Goal: Find specific page/section: Find specific page/section

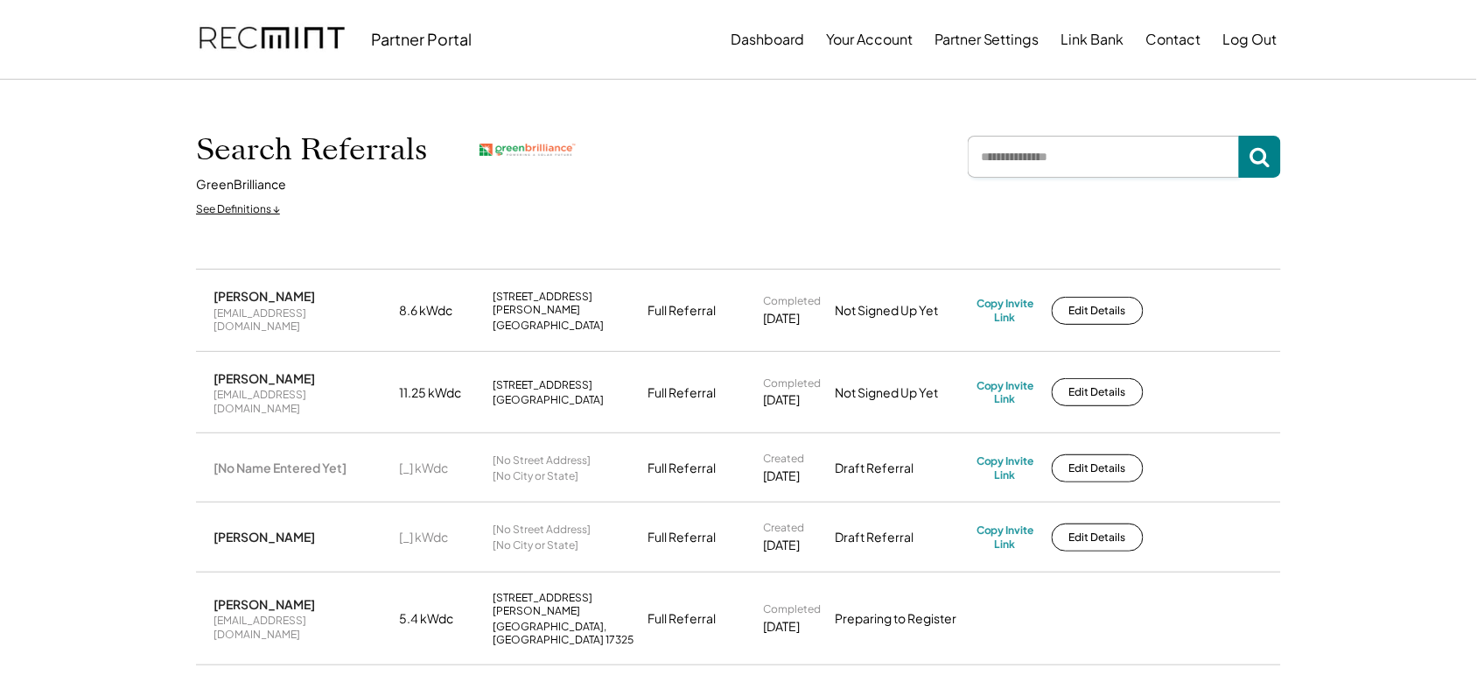
click at [995, 166] on input "input" at bounding box center [1103, 157] width 271 height 42
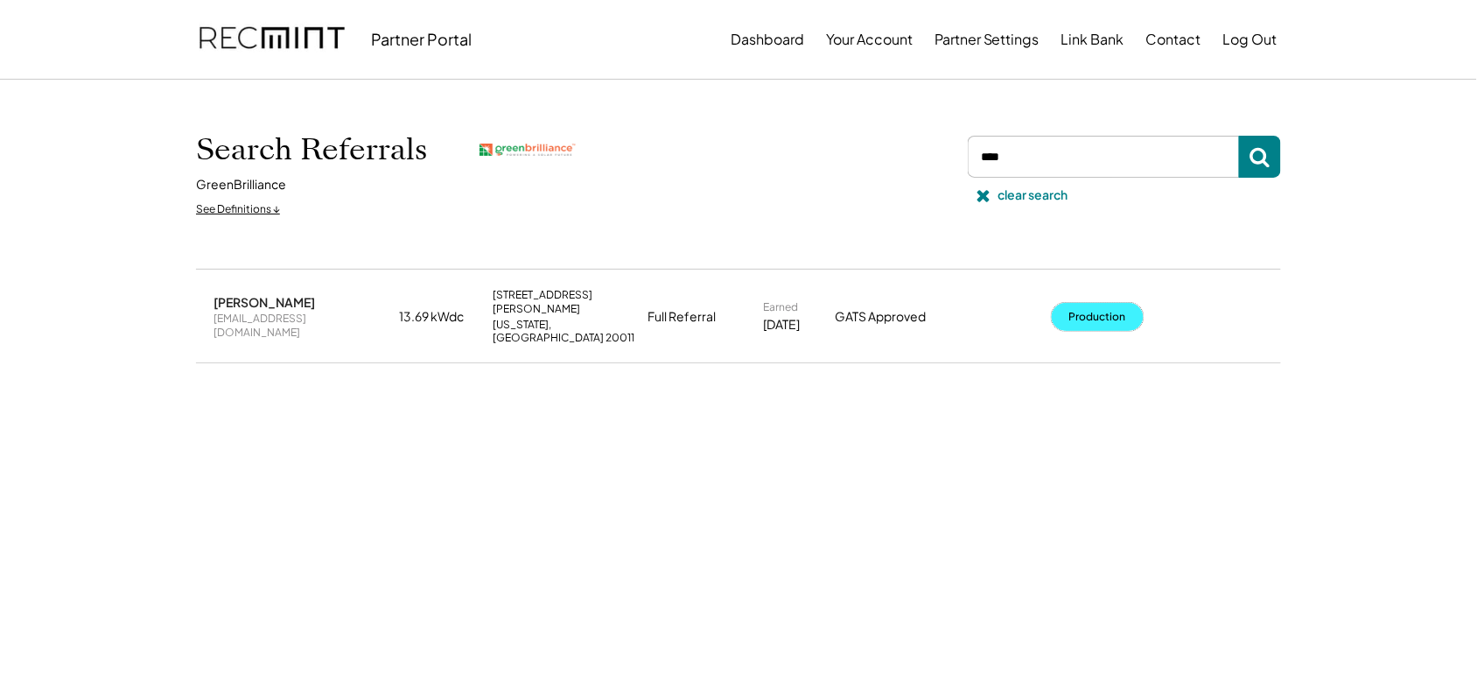
click at [1069, 315] on button "Production" at bounding box center [1098, 317] width 92 height 28
click at [1026, 164] on input "input" at bounding box center [1103, 157] width 271 height 42
type input "*"
type input "******"
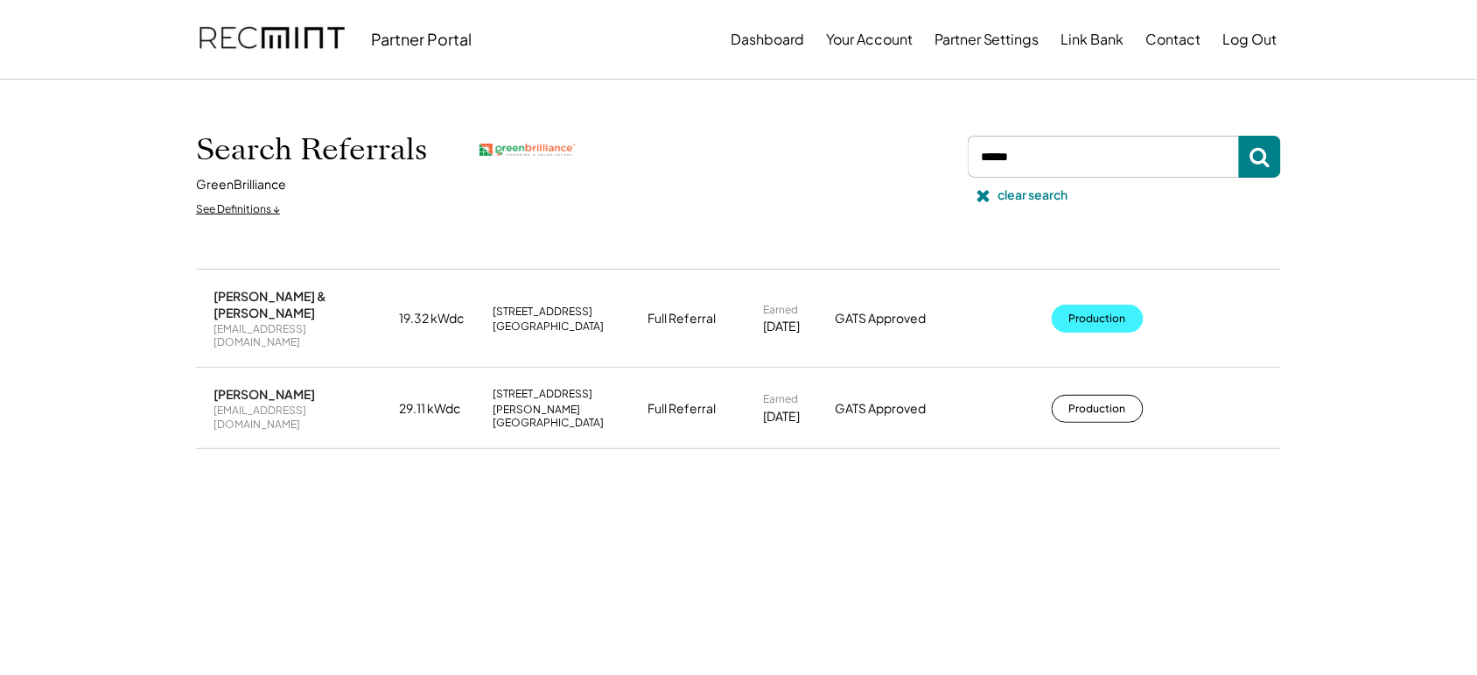
click at [1074, 395] on button "Production" at bounding box center [1098, 409] width 92 height 28
click at [1024, 198] on div "clear search" at bounding box center [1033, 194] width 70 height 17
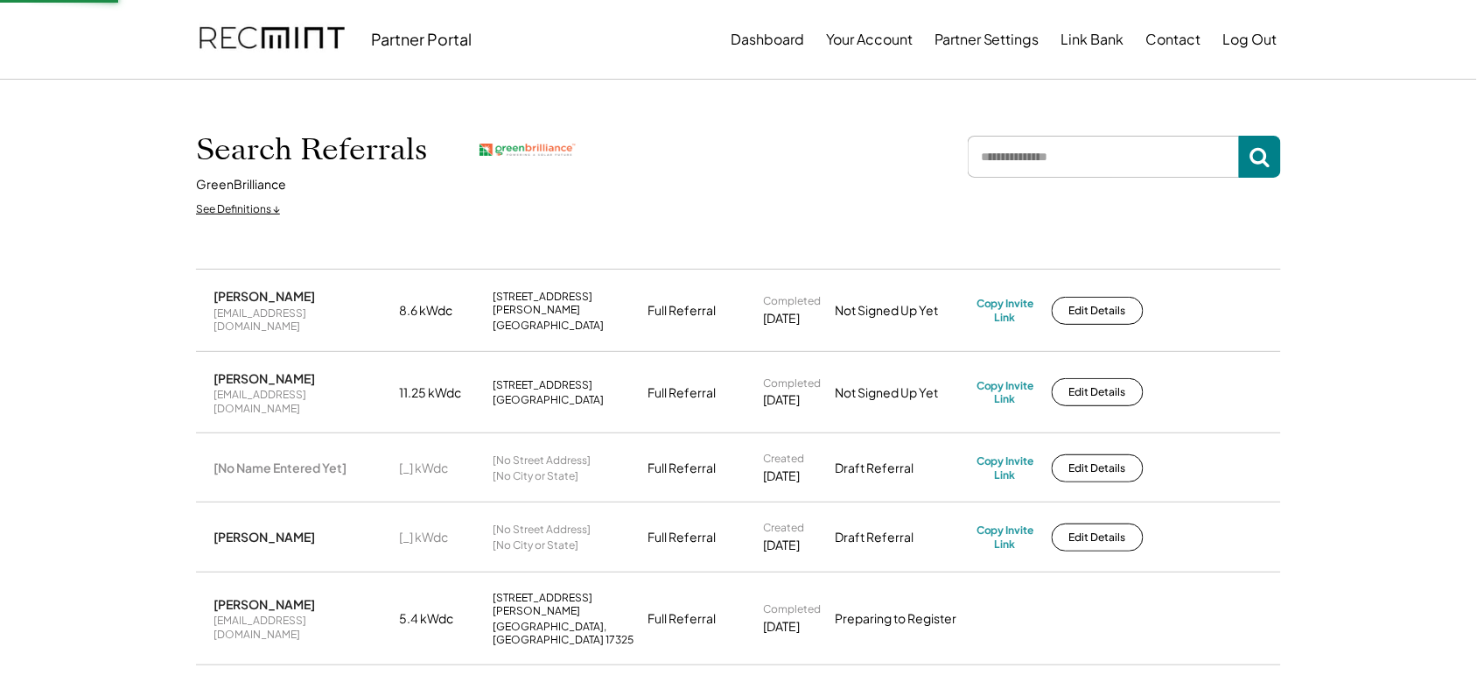
click at [1037, 164] on input "input" at bounding box center [1103, 157] width 271 height 42
type input "*******"
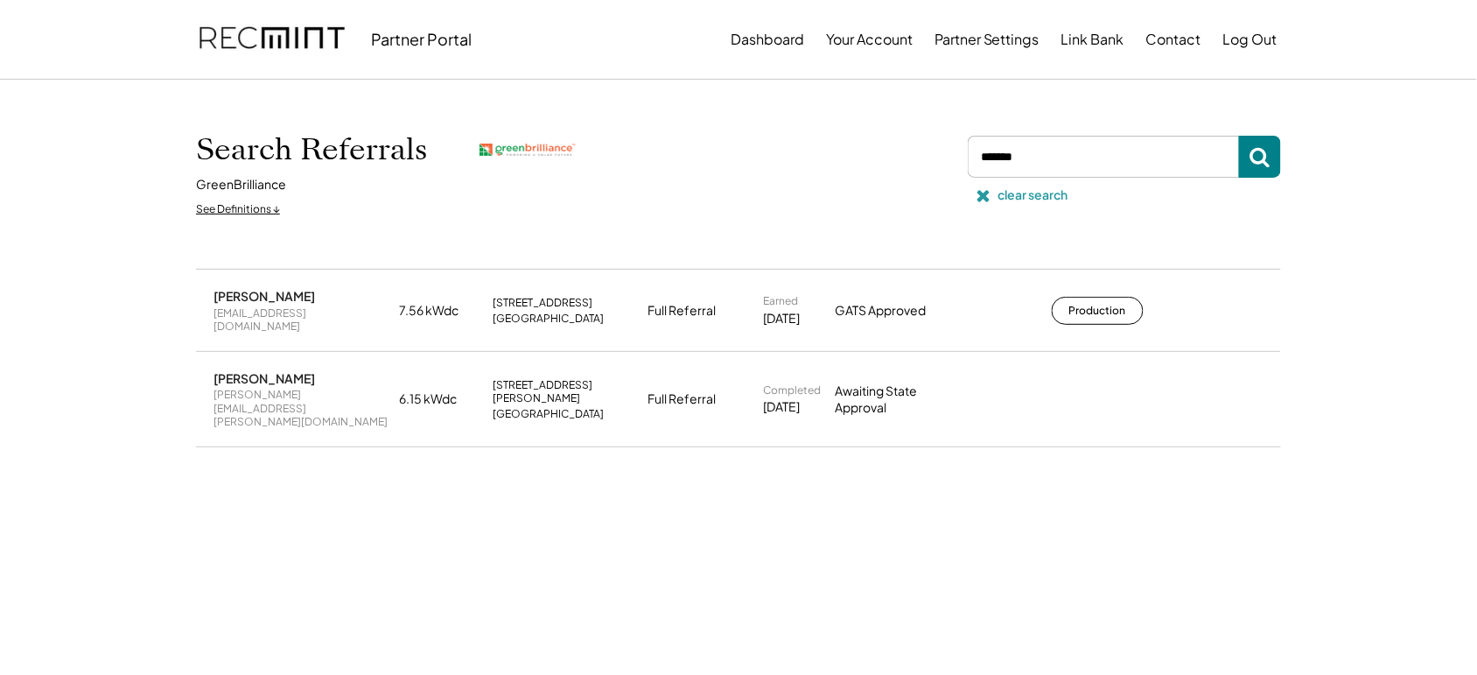
click at [1007, 199] on div "clear search" at bounding box center [1033, 194] width 70 height 17
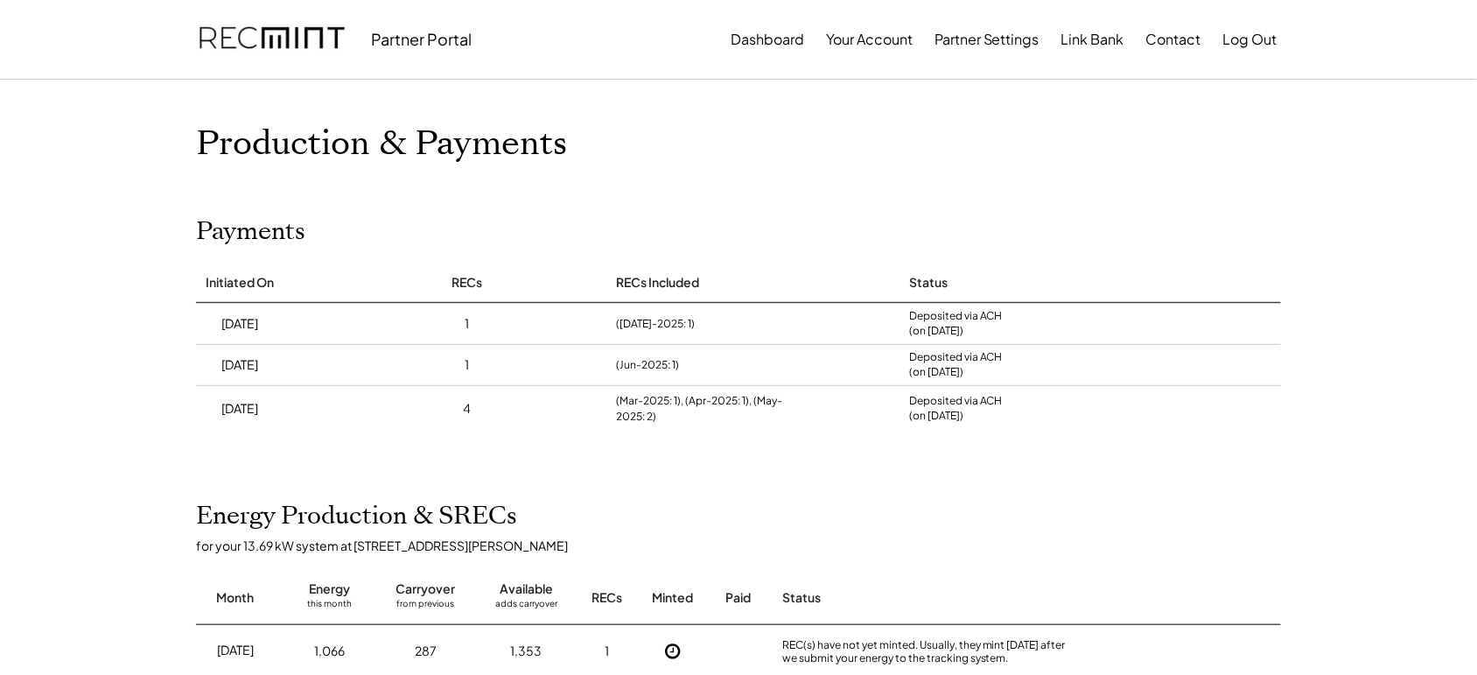
scroll to position [255, 0]
